Goal: Task Accomplishment & Management: Use online tool/utility

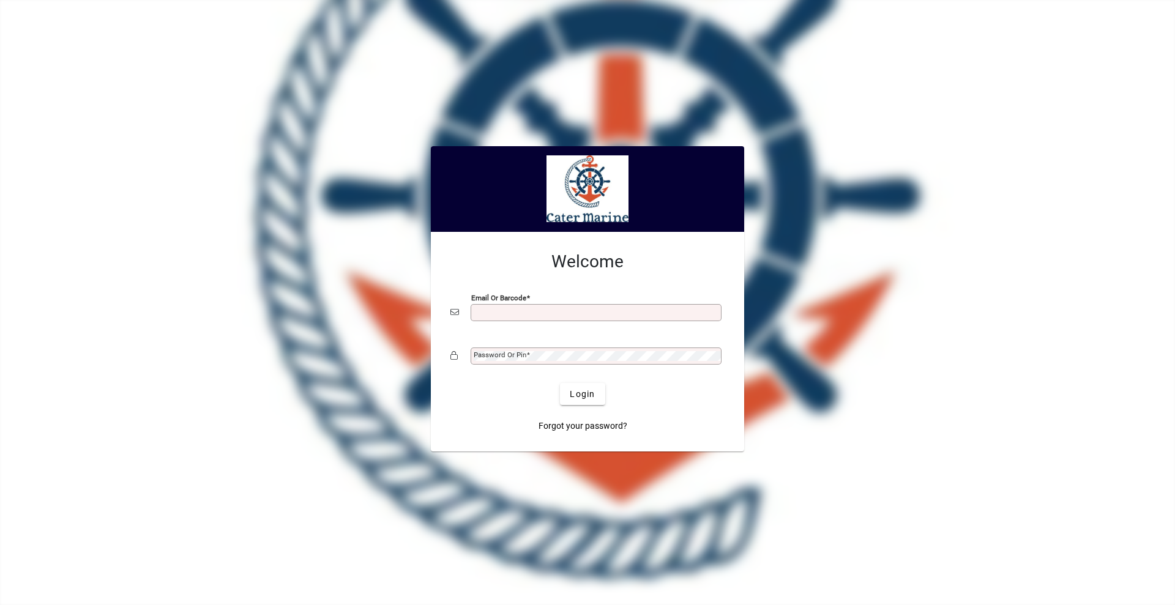
click at [504, 315] on input "Email or Barcode" at bounding box center [597, 313] width 247 height 10
type input "**********"
click at [560, 383] on button "Login" at bounding box center [582, 394] width 45 height 22
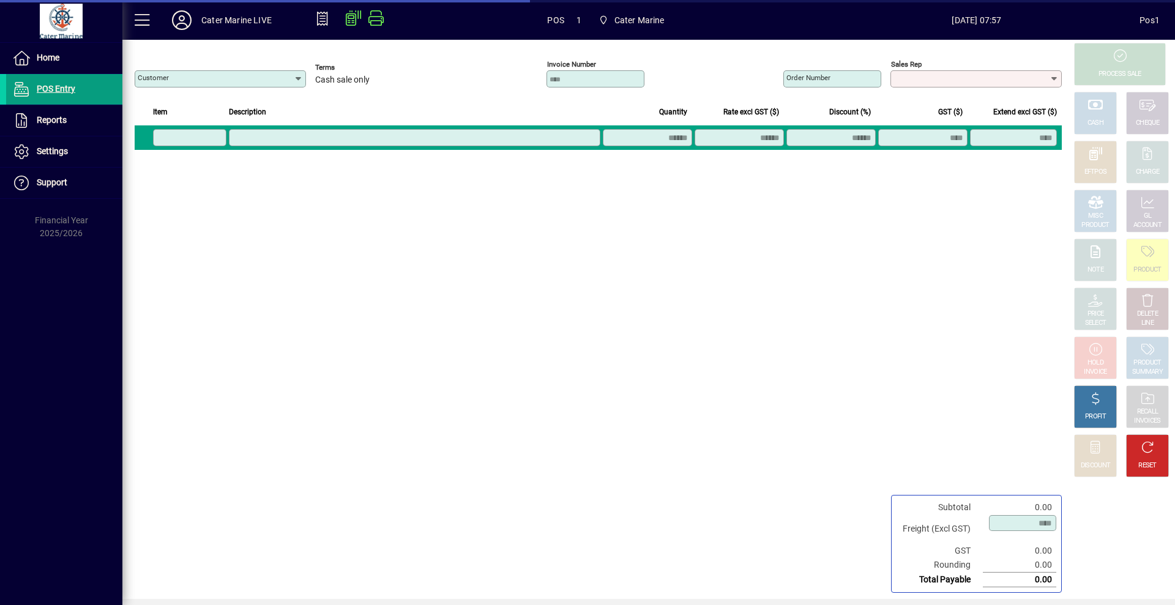
type input "**********"
